Goal: Task Accomplishment & Management: Use online tool/utility

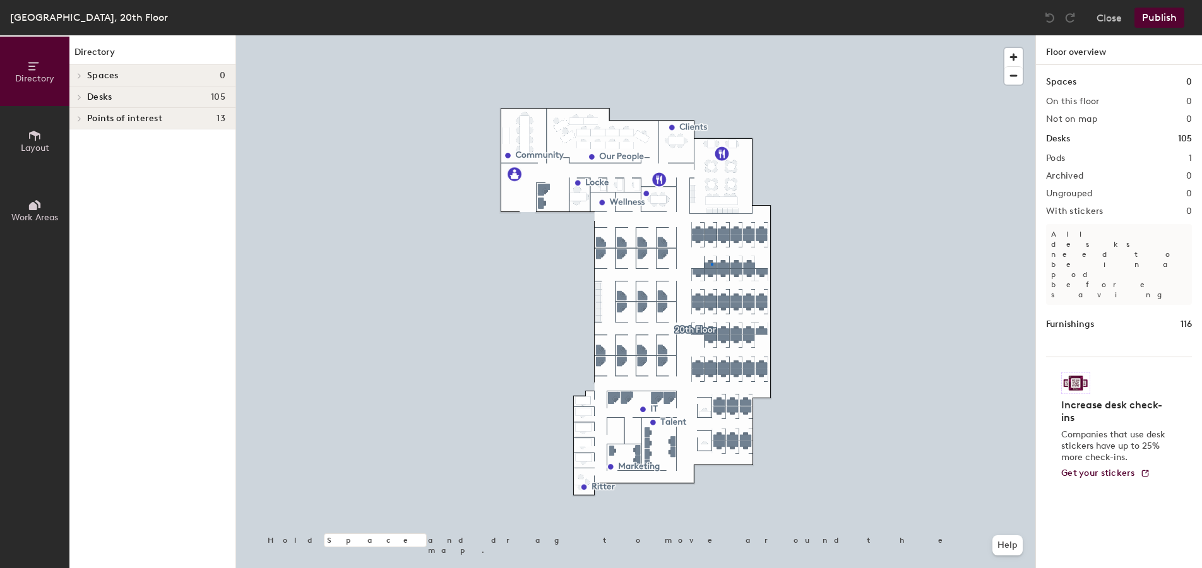
click at [711, 35] on div at bounding box center [636, 35] width 800 height 0
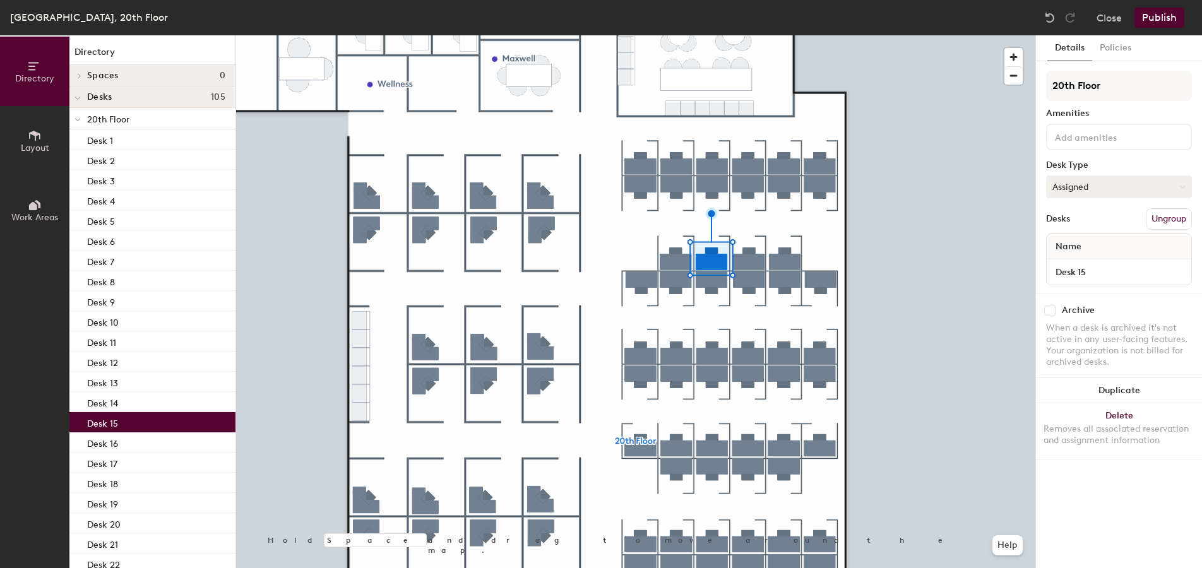
click at [1125, 186] on button "Assigned" at bounding box center [1119, 187] width 146 height 23
click at [1083, 260] on div "Hoteled" at bounding box center [1110, 264] width 126 height 19
click at [1171, 20] on button "Publish" at bounding box center [1160, 18] width 50 height 20
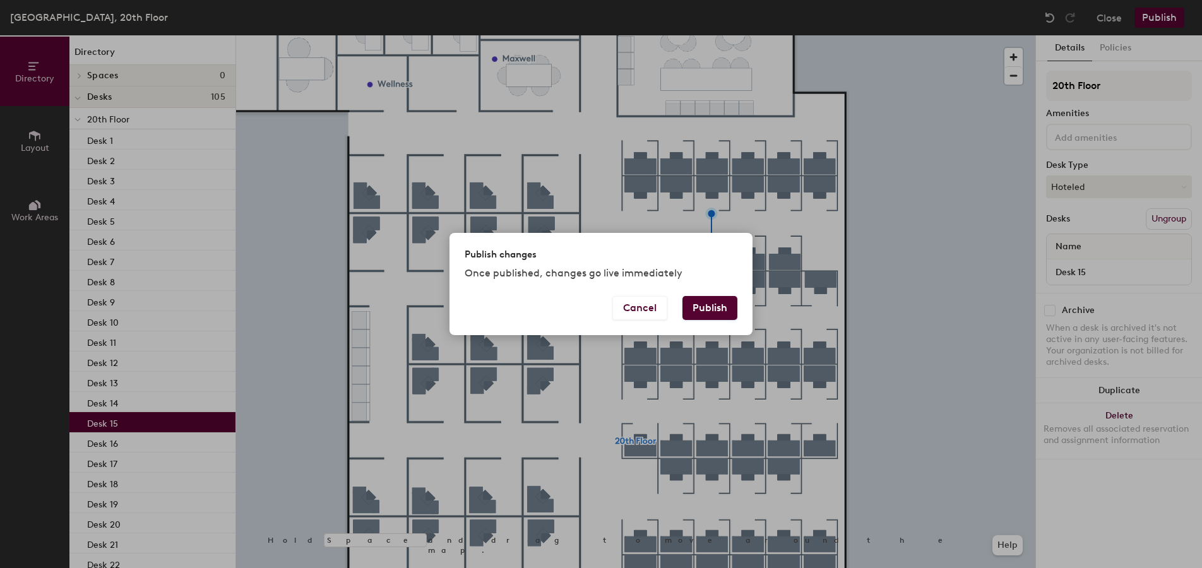
click at [716, 304] on button "Publish" at bounding box center [710, 308] width 55 height 24
